Goal: Transaction & Acquisition: Subscribe to service/newsletter

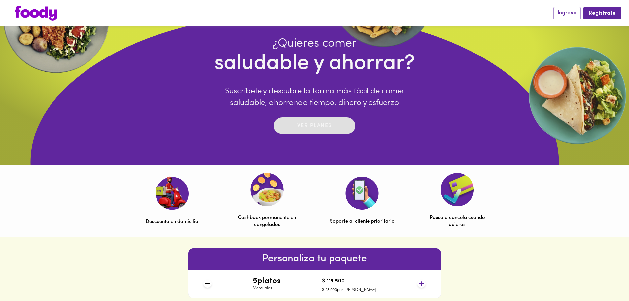
click at [313, 123] on p "Ver planes" at bounding box center [314, 126] width 34 height 8
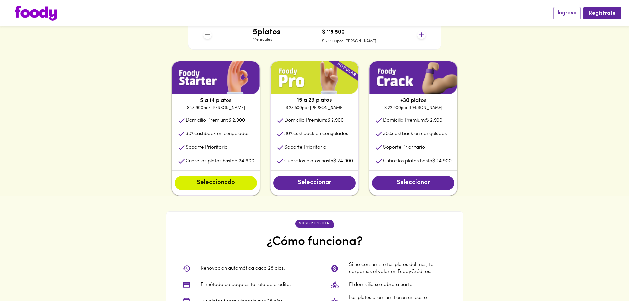
scroll to position [330, 0]
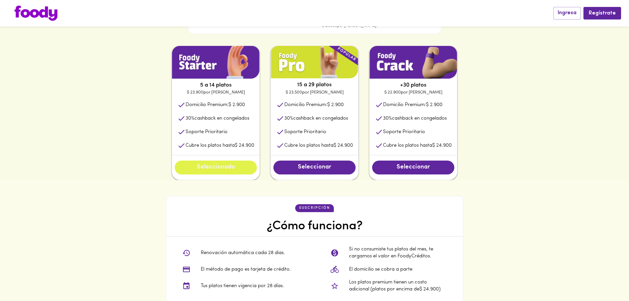
click at [218, 170] on span "Seleccionado" at bounding box center [215, 167] width 69 height 7
click at [218, 169] on span "Seleccionado" at bounding box center [215, 167] width 69 height 7
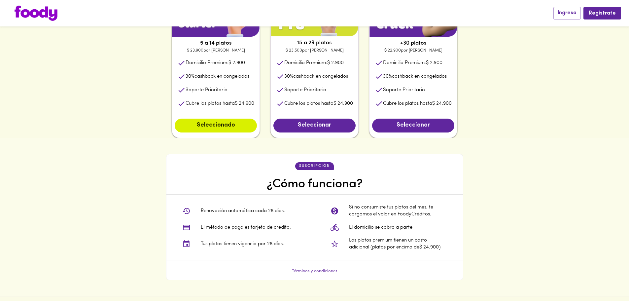
scroll to position [363, 0]
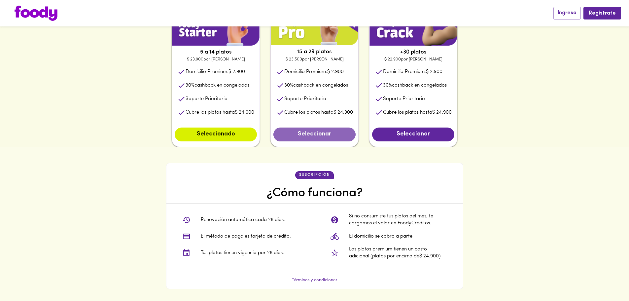
click at [316, 138] on span "Seleccionar" at bounding box center [314, 134] width 69 height 7
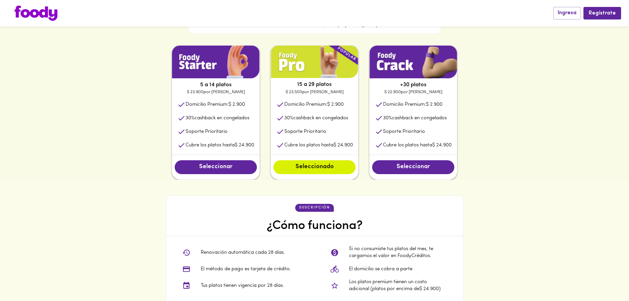
scroll to position [329, 0]
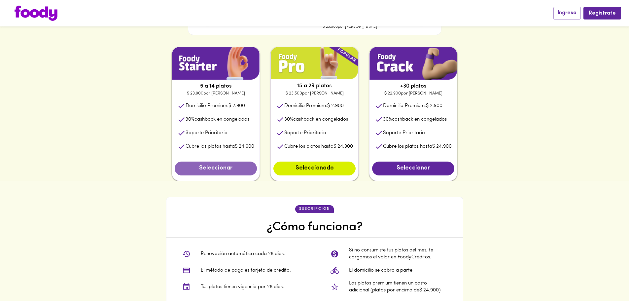
click at [240, 172] on span "Seleccionar" at bounding box center [215, 168] width 69 height 7
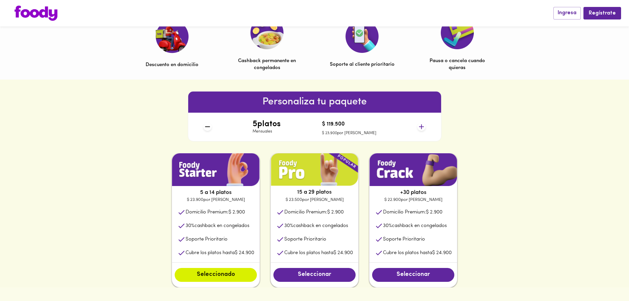
scroll to position [98, 0]
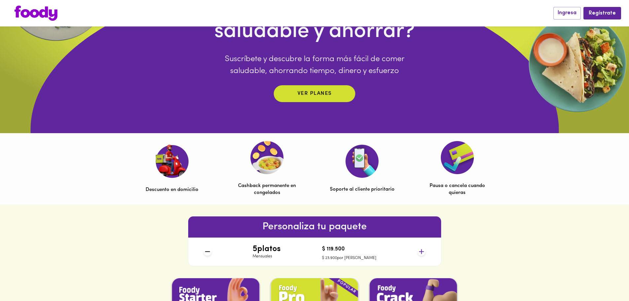
click at [36, 10] on img at bounding box center [36, 13] width 43 height 15
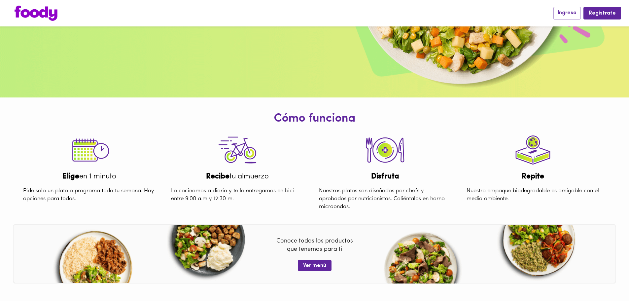
scroll to position [198, 0]
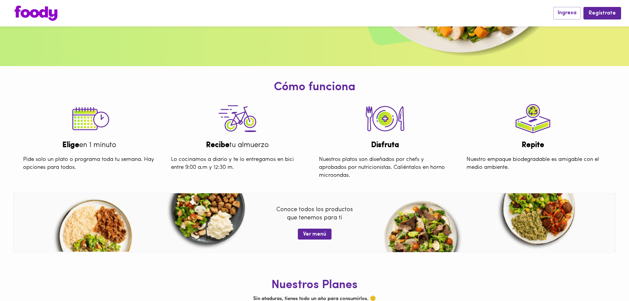
click at [176, 280] on h1 "Nuestros Planes" at bounding box center [314, 285] width 619 height 13
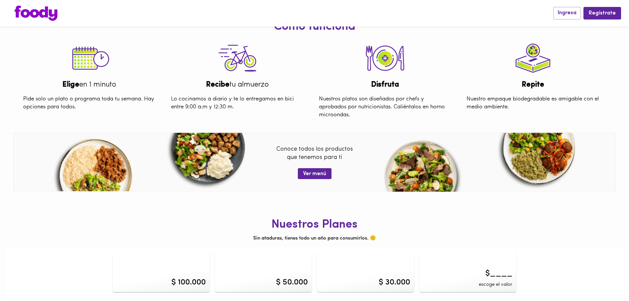
scroll to position [261, 0]
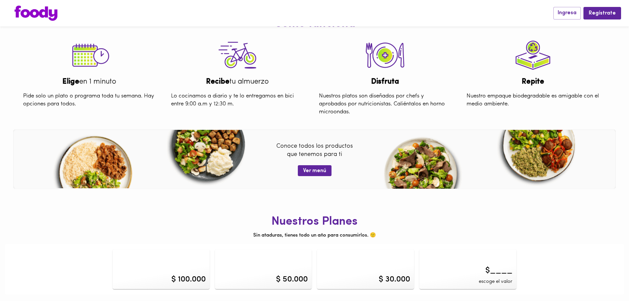
click at [567, 227] on h1 "Nuestros Planes" at bounding box center [314, 221] width 619 height 13
click at [190, 275] on div "$ 100.000" at bounding box center [188, 279] width 34 height 11
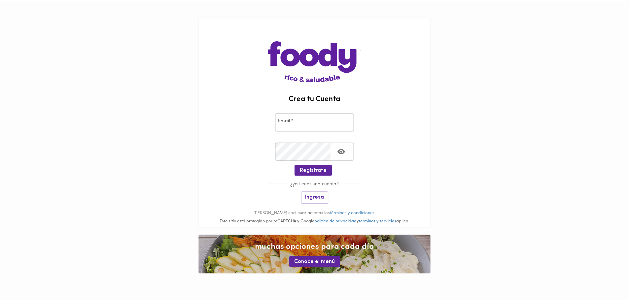
scroll to position [261, 0]
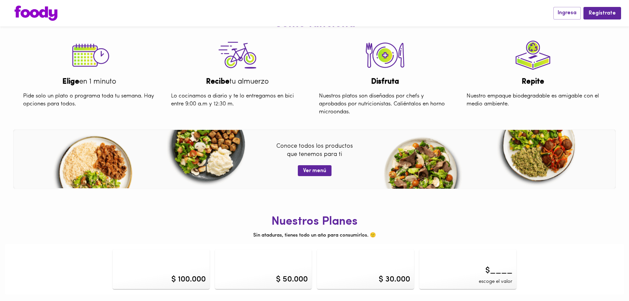
click at [258, 285] on div "$ 50.000" at bounding box center [263, 269] width 97 height 40
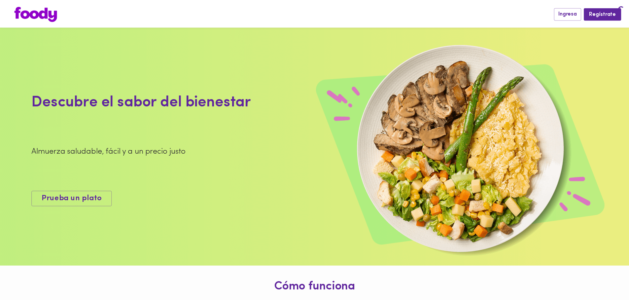
scroll to position [261, 0]
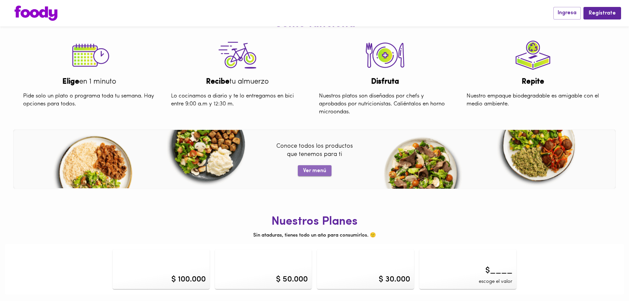
click at [320, 169] on span "Ver menú" at bounding box center [314, 171] width 23 height 6
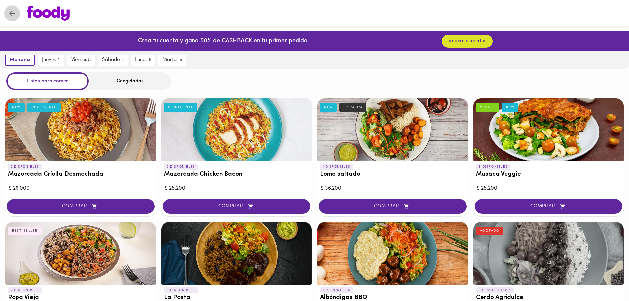
click at [14, 13] on icon "Volver" at bounding box center [12, 13] width 8 height 8
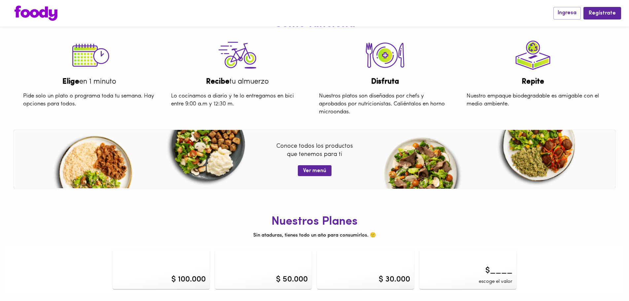
click at [197, 269] on div "$ 100.000" at bounding box center [161, 269] width 97 height 40
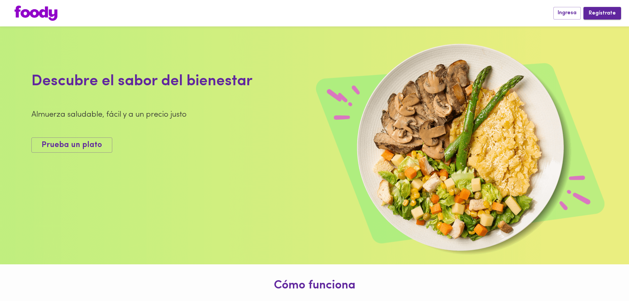
click at [611, 18] on button "Regístrate" at bounding box center [602, 13] width 38 height 12
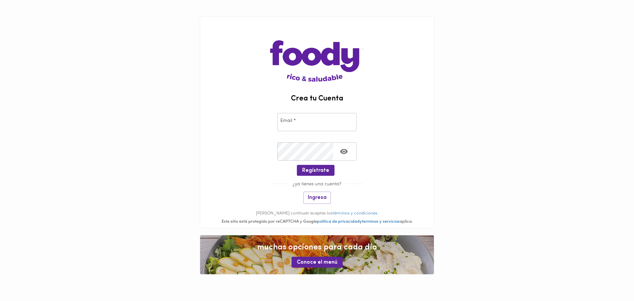
click at [293, 119] on input "email" at bounding box center [316, 122] width 79 height 18
type input "[EMAIL_ADDRESS][DOMAIN_NAME]"
click at [319, 172] on span "Regístrate" at bounding box center [315, 170] width 27 height 6
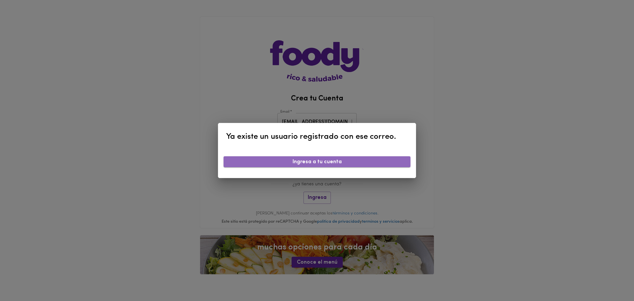
click at [335, 163] on span "Ingresa a tu cuenta" at bounding box center [317, 162] width 176 height 6
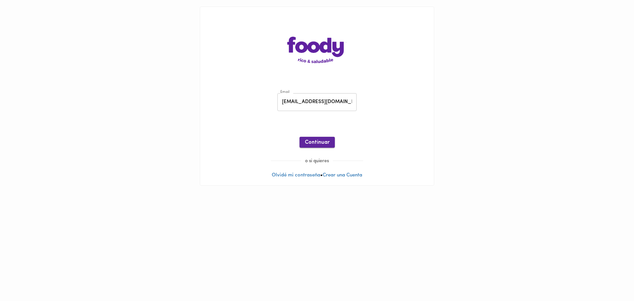
click at [315, 144] on span "Continuar" at bounding box center [317, 142] width 25 height 6
click at [321, 140] on span "Ingresar" at bounding box center [317, 142] width 21 height 6
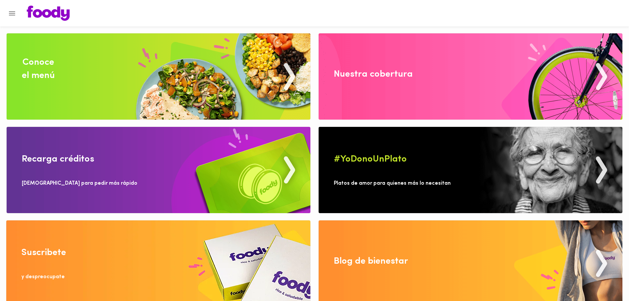
click at [214, 183] on img at bounding box center [159, 170] width 304 height 86
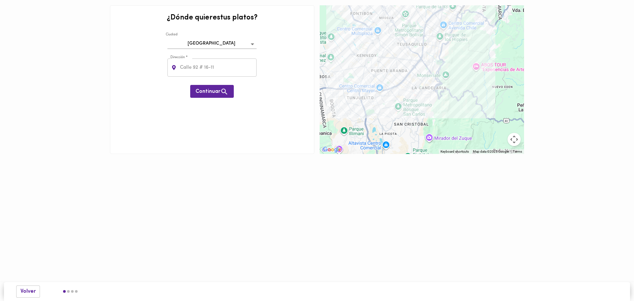
drag, startPoint x: 421, startPoint y: 110, endPoint x: 428, endPoint y: 63, distance: 47.1
click at [428, 63] on div at bounding box center [421, 79] width 204 height 149
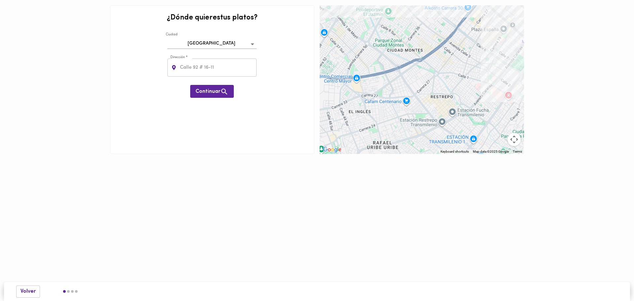
drag, startPoint x: 344, startPoint y: 108, endPoint x: 395, endPoint y: 105, distance: 51.2
click at [395, 105] on div at bounding box center [421, 79] width 204 height 149
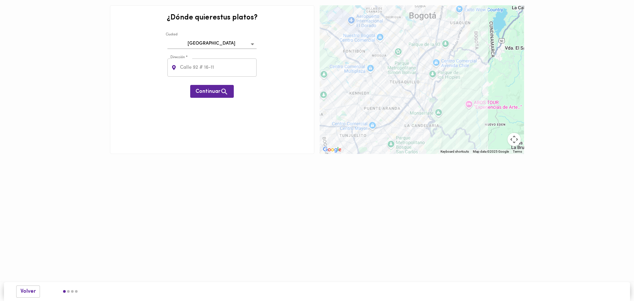
drag, startPoint x: 415, startPoint y: 80, endPoint x: 393, endPoint y: 122, distance: 47.8
click at [393, 122] on div at bounding box center [421, 79] width 204 height 149
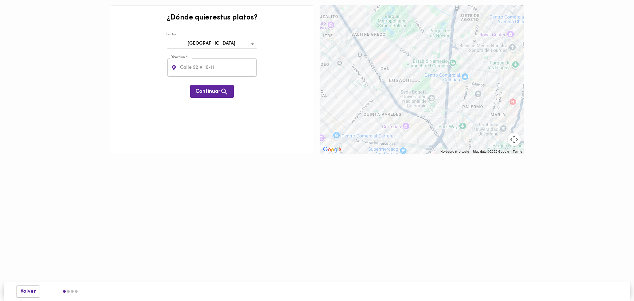
drag, startPoint x: 399, startPoint y: 80, endPoint x: 416, endPoint y: 134, distance: 56.0
click at [416, 134] on div at bounding box center [421, 79] width 204 height 149
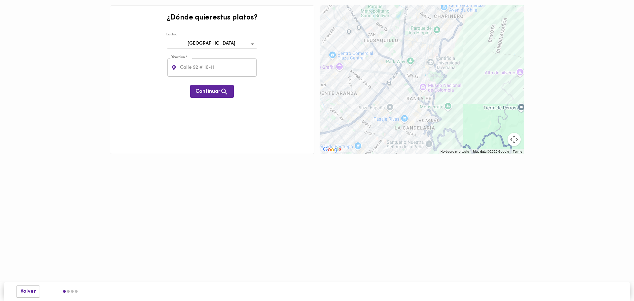
drag, startPoint x: 411, startPoint y: 110, endPoint x: 383, endPoint y: 51, distance: 64.5
click at [383, 51] on div at bounding box center [421, 79] width 204 height 149
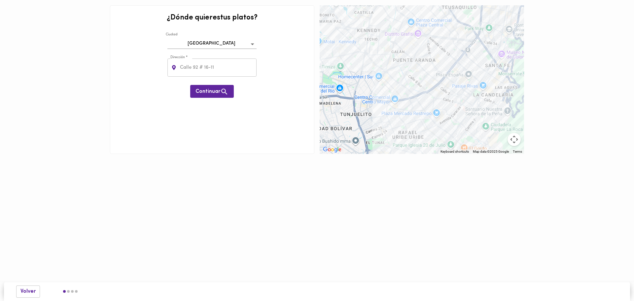
drag, startPoint x: 362, startPoint y: 123, endPoint x: 441, endPoint y: 90, distance: 85.2
click at [441, 90] on div at bounding box center [421, 79] width 204 height 149
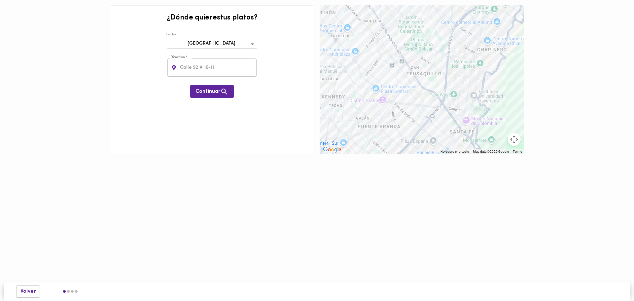
drag, startPoint x: 439, startPoint y: 62, endPoint x: 403, endPoint y: 131, distance: 77.1
click at [403, 131] on div at bounding box center [421, 79] width 204 height 149
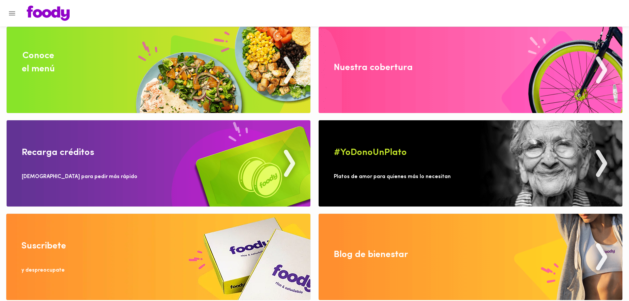
scroll to position [9, 0]
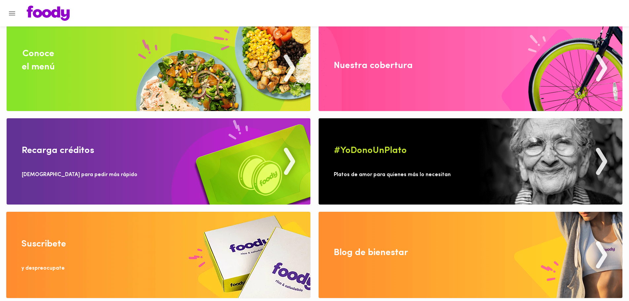
click at [156, 181] on img at bounding box center [159, 161] width 304 height 86
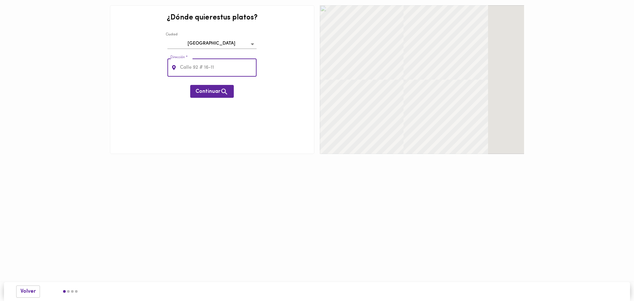
click at [188, 65] on input "text" at bounding box center [218, 67] width 78 height 18
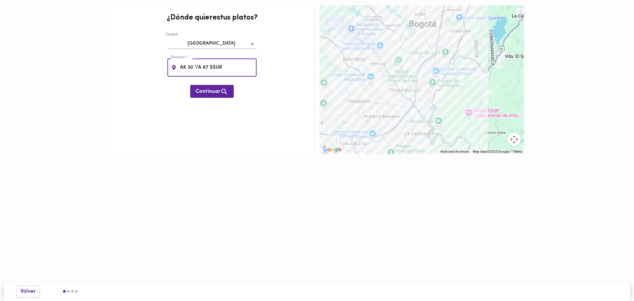
click at [197, 65] on input "AK 30 "/A 87 SSUR" at bounding box center [218, 67] width 78 height 18
click at [253, 90] on div "¿Dónde quieres tus platos ? Ciudad Bogotá bogota Dirección * AK 30 27A 87 SSUR …" at bounding box center [212, 79] width 204 height 149
click at [230, 93] on button "Continuar" at bounding box center [212, 91] width 44 height 13
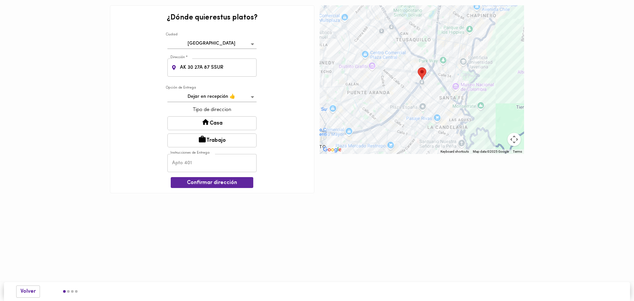
click at [223, 64] on input "AK 30 27A 87 SSUR" at bounding box center [218, 67] width 78 height 18
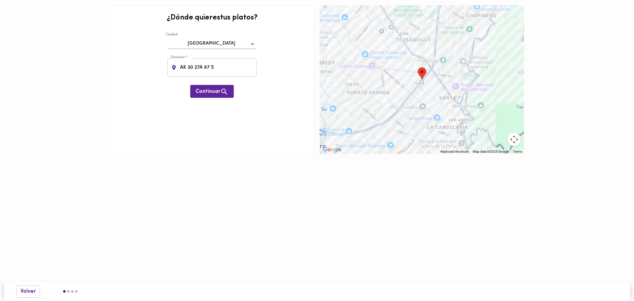
click at [229, 113] on div "¿Dónde quieres tus platos ? [GEOGRAPHIC_DATA] bogota Dirección * AK 30 27A 87 S…" at bounding box center [212, 79] width 204 height 149
click at [216, 91] on span "Continuar" at bounding box center [211, 91] width 33 height 8
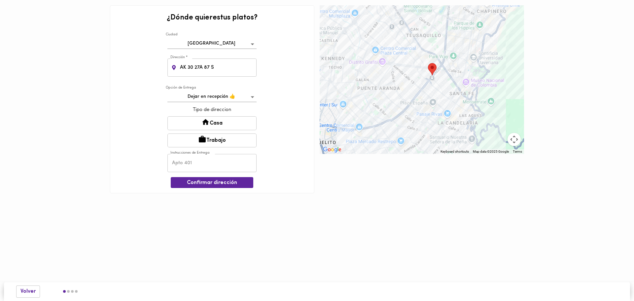
drag, startPoint x: 373, startPoint y: 115, endPoint x: 386, endPoint y: 110, distance: 13.6
click at [386, 110] on div at bounding box center [421, 79] width 204 height 149
click at [226, 71] on input "AK 30 27A 87 S" at bounding box center [218, 67] width 78 height 18
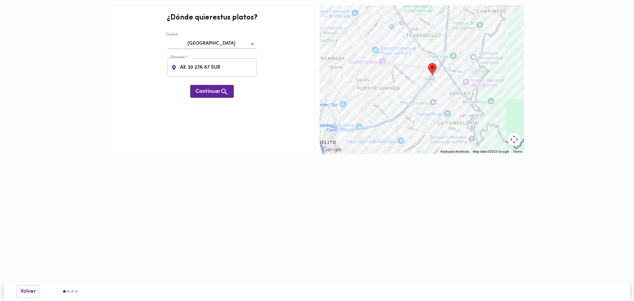
click at [203, 99] on div "¿Dónde quieres tus platos ? [GEOGRAPHIC_DATA] bogota Dirección * AK 30 27A 87 S…" at bounding box center [212, 79] width 204 height 149
click at [207, 96] on button "Continuar" at bounding box center [212, 91] width 44 height 13
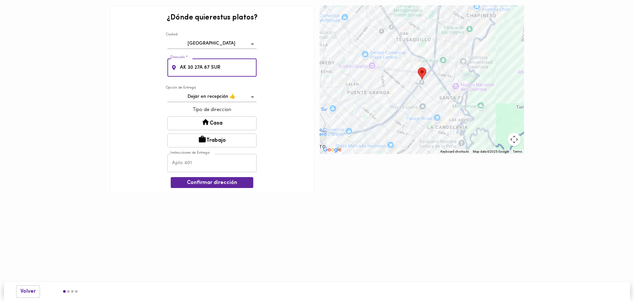
click at [185, 66] on input "AK 30 27A 87 SUR" at bounding box center [218, 67] width 78 height 18
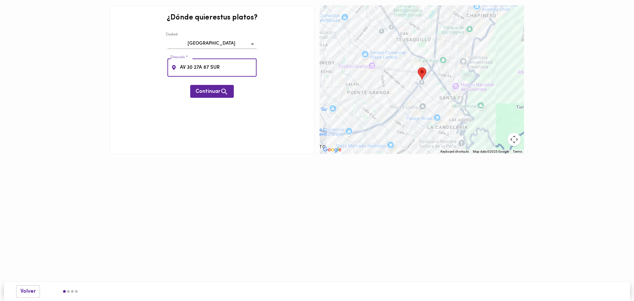
click at [218, 100] on div "¿Dónde quieres tus platos ? [GEOGRAPHIC_DATA] bogota Dirección * AV 30 27A 87 S…" at bounding box center [212, 79] width 204 height 149
click at [218, 92] on span "Continuar" at bounding box center [211, 91] width 33 height 8
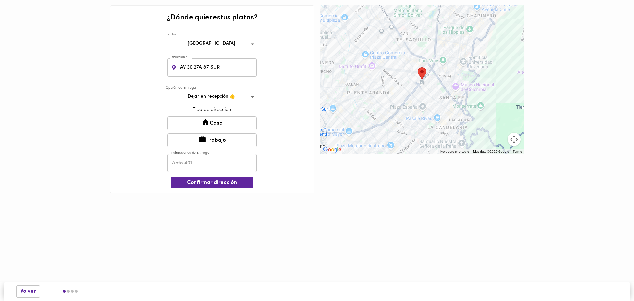
click at [227, 124] on button "Casa" at bounding box center [211, 123] width 89 height 14
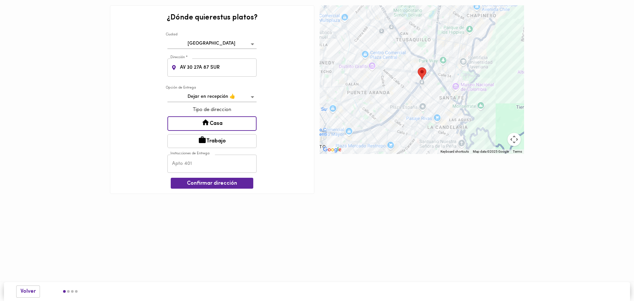
click at [268, 93] on div "¿Dónde quieres tus platos ? [GEOGRAPHIC_DATA] bogota Dirección * AV 30 27A 87 S…" at bounding box center [212, 99] width 204 height 188
click at [203, 68] on input "AV 30 27A 87 SUR" at bounding box center [218, 67] width 78 height 18
click at [193, 66] on input "AV 30 27A 87 SUR" at bounding box center [218, 67] width 78 height 18
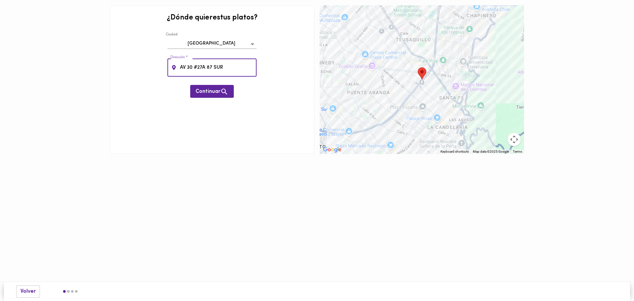
click at [207, 68] on input "AV 30 #27A 87 SUR" at bounding box center [218, 67] width 78 height 18
click at [209, 83] on div "Continuar" at bounding box center [212, 87] width 44 height 19
click at [212, 93] on span "Continuar" at bounding box center [211, 91] width 33 height 8
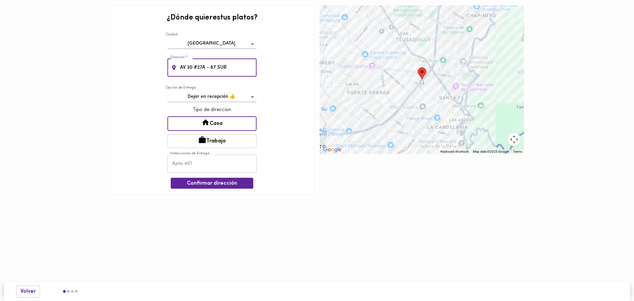
click at [203, 67] on input "AV 30 #27A - 87 SUR" at bounding box center [218, 67] width 78 height 18
click at [376, 130] on div at bounding box center [421, 79] width 204 height 149
click at [223, 67] on input "AV 30 #27A - 87 SUR" at bounding box center [218, 67] width 78 height 18
click at [184, 66] on input "AV 30 #27A - 87 SUR" at bounding box center [218, 67] width 78 height 18
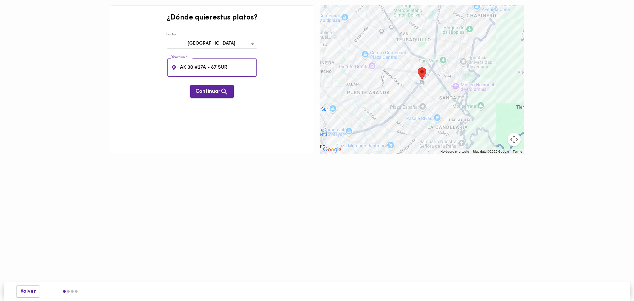
click at [222, 96] on button "Continuar" at bounding box center [212, 91] width 44 height 13
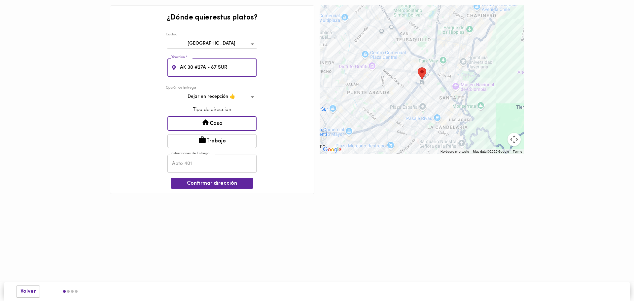
click at [225, 66] on input "AK 30 #27A - 87 SUR" at bounding box center [218, 67] width 78 height 18
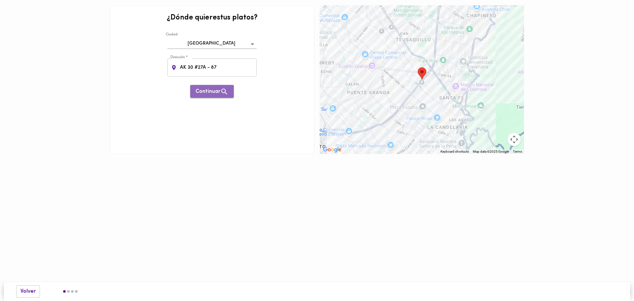
click at [211, 86] on button "Continuar" at bounding box center [212, 91] width 44 height 13
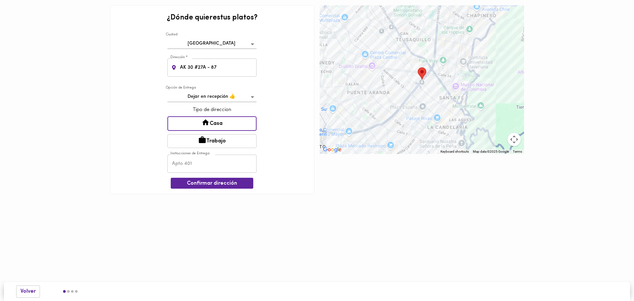
click at [198, 65] on input "AK 30 #27A - 87" at bounding box center [218, 67] width 78 height 18
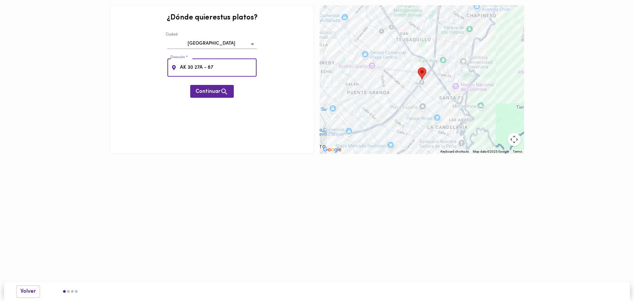
click at [207, 66] on input "AK 30 27A - 87" at bounding box center [218, 67] width 78 height 18
click at [214, 94] on span "Continuar" at bounding box center [211, 91] width 33 height 8
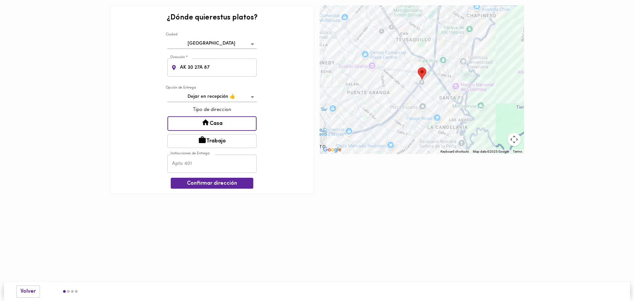
click at [217, 139] on button "Trabajo" at bounding box center [211, 141] width 89 height 14
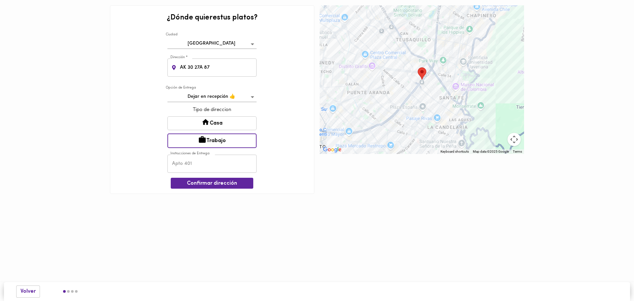
click at [218, 124] on button "Casa" at bounding box center [211, 123] width 89 height 14
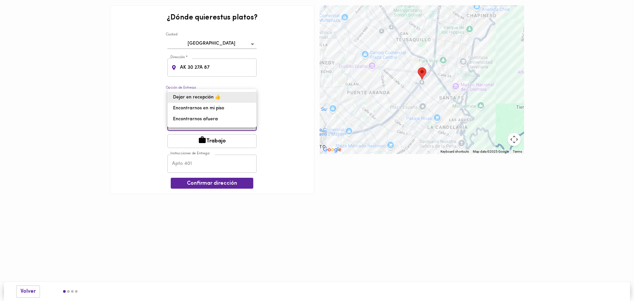
click at [220, 98] on body "0cAFcWeA4sDKfYC1b-4AcZXfN3vXzwft0Kf7Czp4fkBxqAH2TwROX1mi0Y0km55AqOgIM1Qd4SaTMrj…" at bounding box center [317, 107] width 634 height 214
click at [280, 89] on div at bounding box center [317, 150] width 634 height 301
click at [225, 64] on input "AK 30 27A 87" at bounding box center [218, 67] width 78 height 18
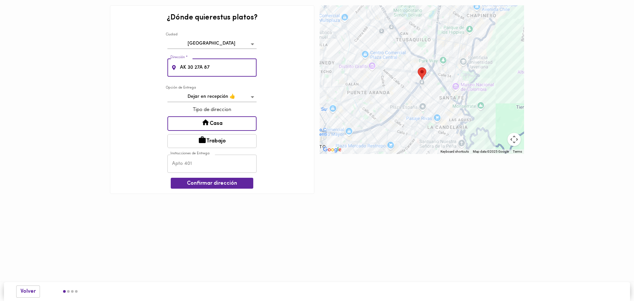
click at [273, 60] on div "¿Dónde quieres tus platos ? [GEOGRAPHIC_DATA] bogota Dirección * AK 30 27A 87 D…" at bounding box center [212, 99] width 204 height 188
click at [216, 69] on input "AK 30 27A 87" at bounding box center [218, 67] width 78 height 18
drag, startPoint x: 218, startPoint y: 65, endPoint x: 160, endPoint y: 65, distance: 58.1
click at [160, 65] on div "¿Dónde quieres tus platos ? [GEOGRAPHIC_DATA] bogota Dirección * AK 30 27A 87 D…" at bounding box center [212, 99] width 204 height 188
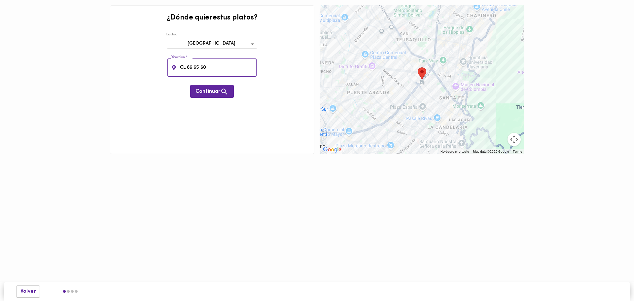
click at [222, 101] on div "¿Dónde quieres tus platos ? [GEOGRAPHIC_DATA] bogota Dirección * CL 66 65 60 Di…" at bounding box center [212, 79] width 204 height 149
click at [223, 92] on icon "button" at bounding box center [224, 91] width 6 height 6
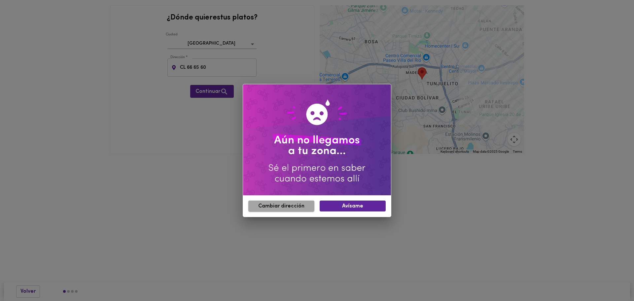
click at [295, 209] on span "Cambiar dirección" at bounding box center [280, 206] width 55 height 6
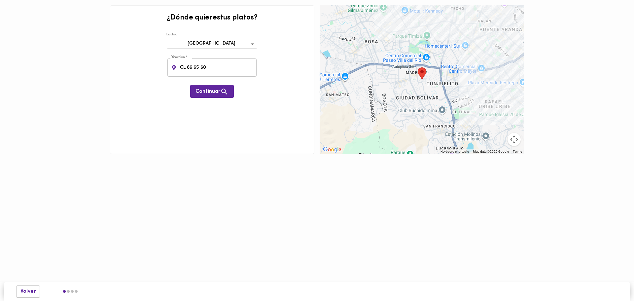
drag, startPoint x: 360, startPoint y: 174, endPoint x: 344, endPoint y: 193, distance: 24.8
click at [344, 174] on html "0cAFcWeA4sDKfYC1b-4AcZXfN3vXzwft0Kf7Czp4fkBxqAH2TwROX1mi0Y0km55AqOgIM1Qd4SaTMrj…" at bounding box center [317, 87] width 634 height 174
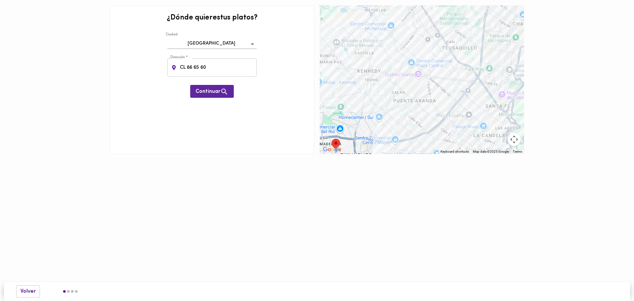
drag, startPoint x: 452, startPoint y: 80, endPoint x: 365, endPoint y: 151, distance: 111.6
click at [362, 154] on div "To navigate the map with touch gestures double-tap and hold your finger on the …" at bounding box center [422, 80] width 210 height 154
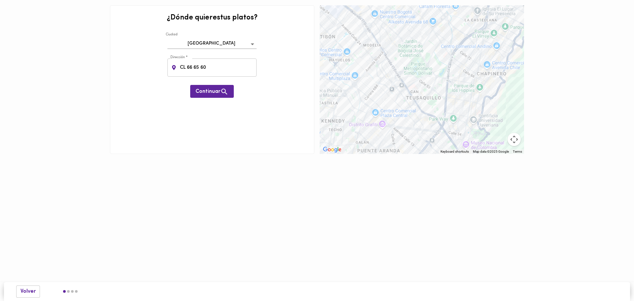
drag, startPoint x: 504, startPoint y: 56, endPoint x: 466, endPoint y: 112, distance: 67.4
click at [466, 112] on div at bounding box center [421, 79] width 204 height 149
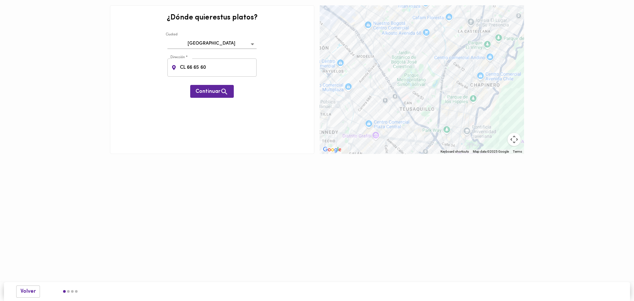
click at [214, 67] on input "CL 66 65 60" at bounding box center [218, 67] width 78 height 18
click at [192, 68] on input "CL 66 65 60" at bounding box center [218, 67] width 78 height 18
click at [220, 93] on span "Continuar" at bounding box center [211, 91] width 33 height 8
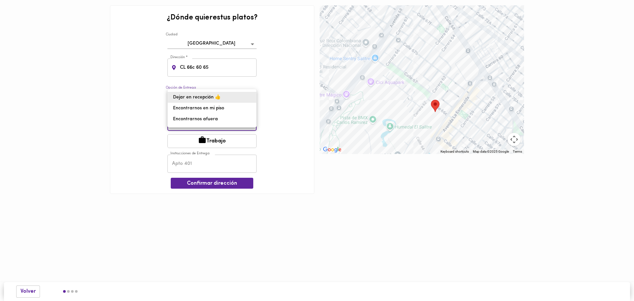
click at [237, 98] on body "0cAFcWeA4sDKfYC1b-4AcZXfN3vXzwft0Kf7Czp4fkBxqAH2TwROX1mi0Y0km55AqOgIM1Qd4SaTMrj…" at bounding box center [317, 107] width 634 height 214
click at [237, 98] on li "Dejar en recepción 👍" at bounding box center [212, 97] width 88 height 11
click at [273, 94] on div "¿Dónde quieres tus platos ? [GEOGRAPHIC_DATA] bogota Dirección * CL 66c 60 65 D…" at bounding box center [212, 99] width 204 height 188
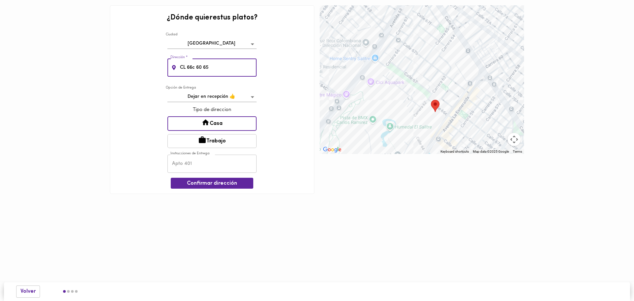
click at [209, 61] on input "CL 66c 60 65" at bounding box center [218, 67] width 78 height 18
drag, startPoint x: 212, startPoint y: 62, endPoint x: 213, endPoint y: 69, distance: 6.9
click at [212, 62] on input "CL 66c 60 65" at bounding box center [218, 67] width 78 height 18
drag, startPoint x: 213, startPoint y: 69, endPoint x: 143, endPoint y: 72, distance: 70.0
click at [143, 72] on div "¿Dónde quieres tus platos ? [GEOGRAPHIC_DATA] bogota Dirección * CL 66c 60 65 D…" at bounding box center [212, 99] width 204 height 188
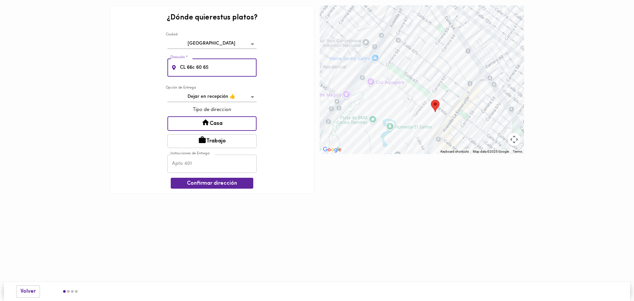
click at [223, 71] on input "CL 66c 60 65" at bounding box center [218, 67] width 78 height 18
drag, startPoint x: 225, startPoint y: 67, endPoint x: 42, endPoint y: 71, distance: 183.6
click at [42, 71] on div "¿Dónde quieres tus platos ? [GEOGRAPHIC_DATA] bogota Dirección * CL 66c 60 65 D…" at bounding box center [316, 100] width 629 height 194
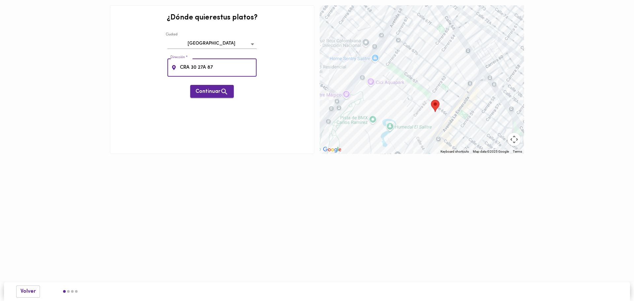
type input "CRA 30 27A 87"
click at [210, 91] on span "Continuar" at bounding box center [211, 91] width 33 height 8
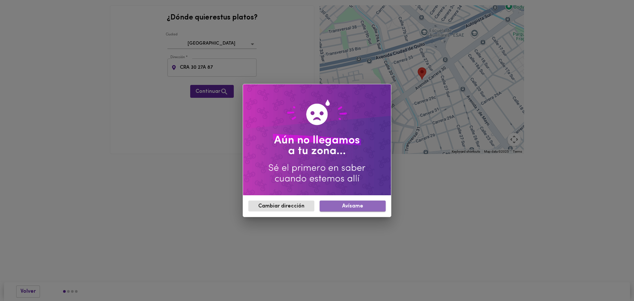
click at [340, 203] on span "Avísame" at bounding box center [352, 206] width 55 height 6
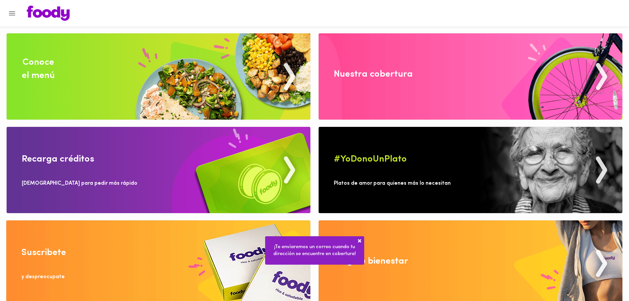
click at [358, 240] on span at bounding box center [359, 240] width 7 height 7
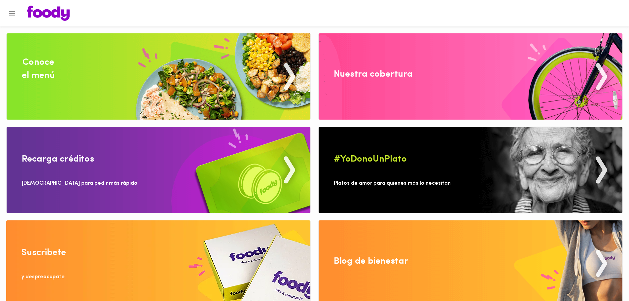
click at [13, 14] on icon "Menu" at bounding box center [12, 13] width 6 height 4
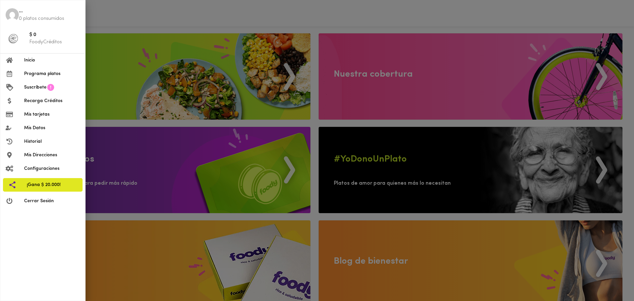
click at [297, 15] on div at bounding box center [317, 150] width 634 height 301
